Goal: Find specific page/section: Find specific page/section

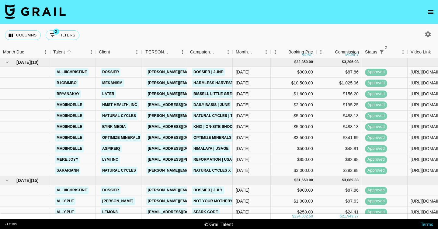
click at [434, 34] on div at bounding box center [427, 34] width 23 height 10
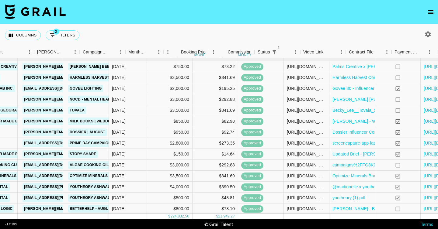
scroll to position [297, 156]
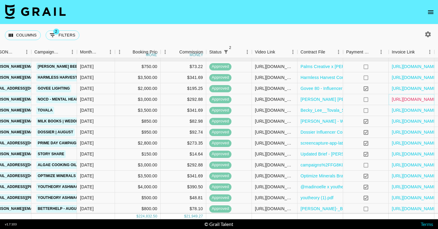
click at [413, 97] on link "https://in.xero.com/l7przfB1E90pfXkXzJGQkqLzN5LDj01uosWJlVnJ" at bounding box center [415, 99] width 46 height 6
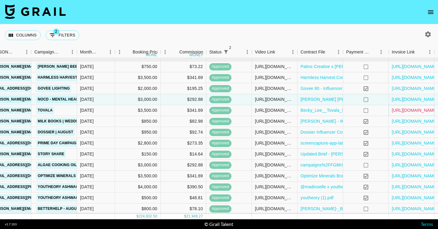
click at [408, 109] on link "https://in.xero.com/1UYNiCD1mxLMbKw0XeX1V0cc3r7zLLmbopdx6tUR" at bounding box center [415, 110] width 46 height 6
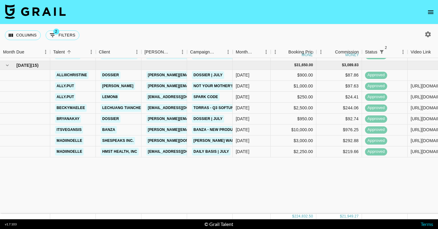
scroll to position [0, 0]
